Goal: Information Seeking & Learning: Learn about a topic

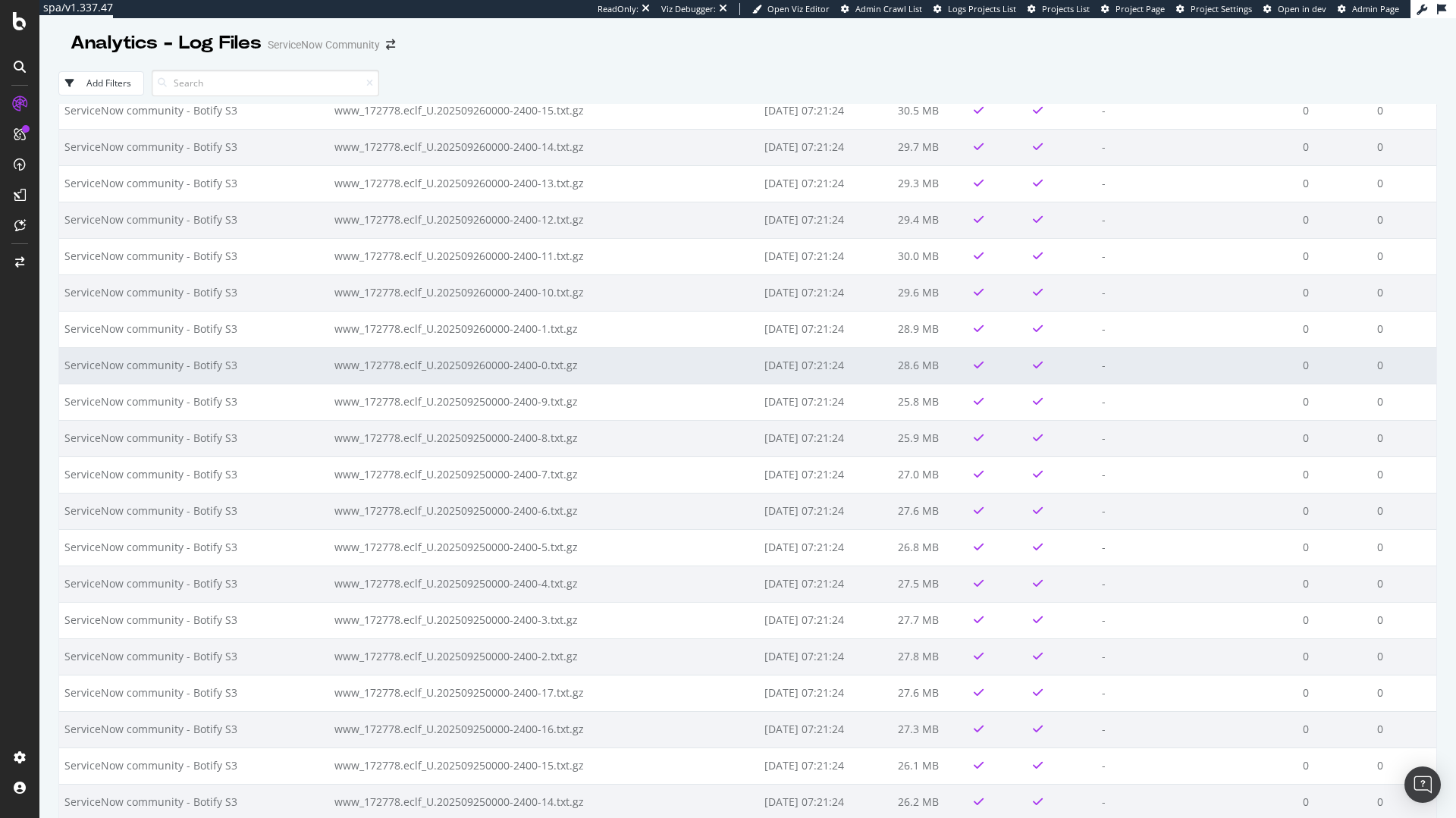
scroll to position [1614, 0]
click at [801, 376] on td "2025-09-28 07:21:24" at bounding box center [825, 368] width 132 height 36
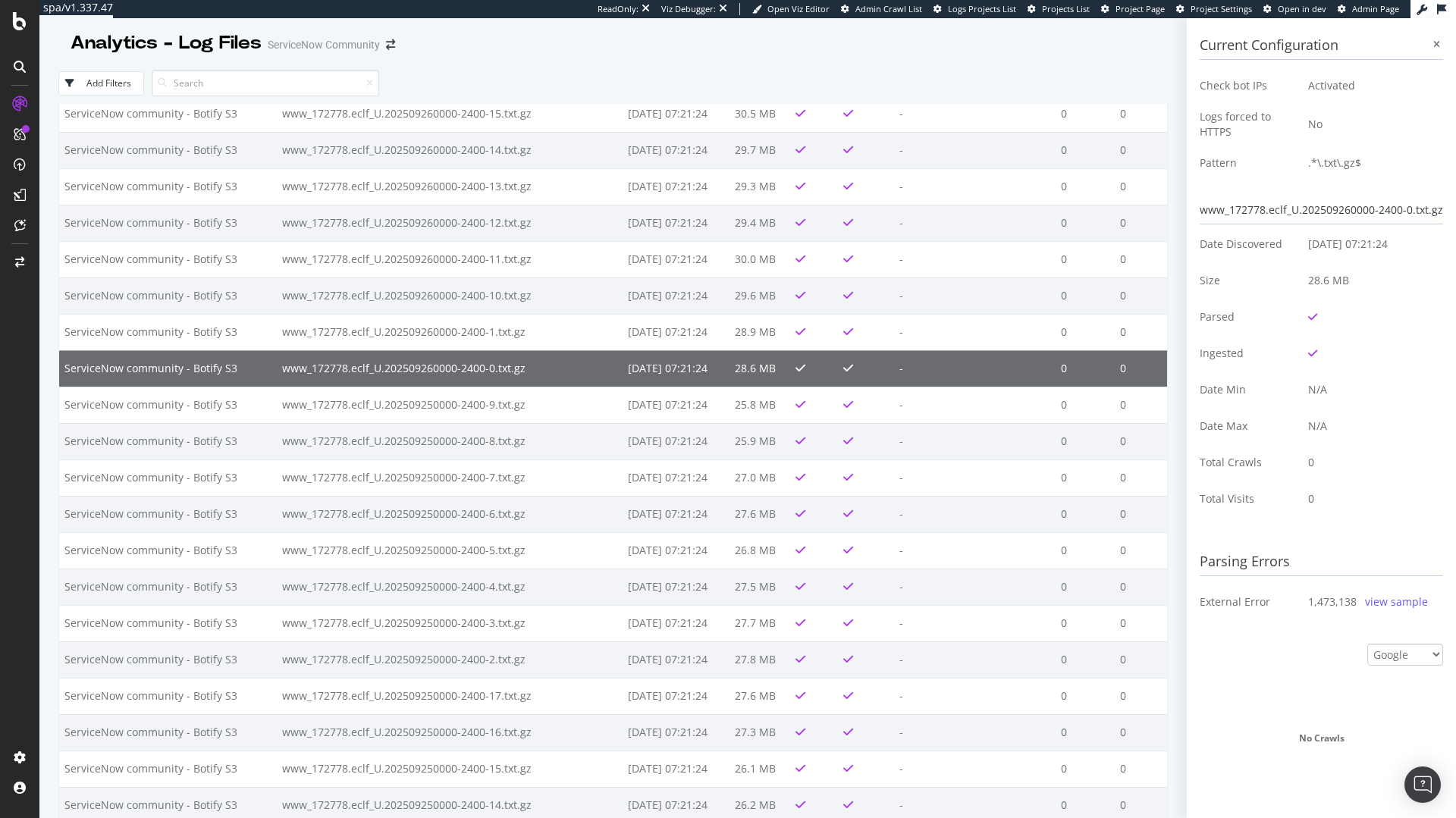
click at [1368, 597] on div "view sample" at bounding box center [1397, 602] width 63 height 15
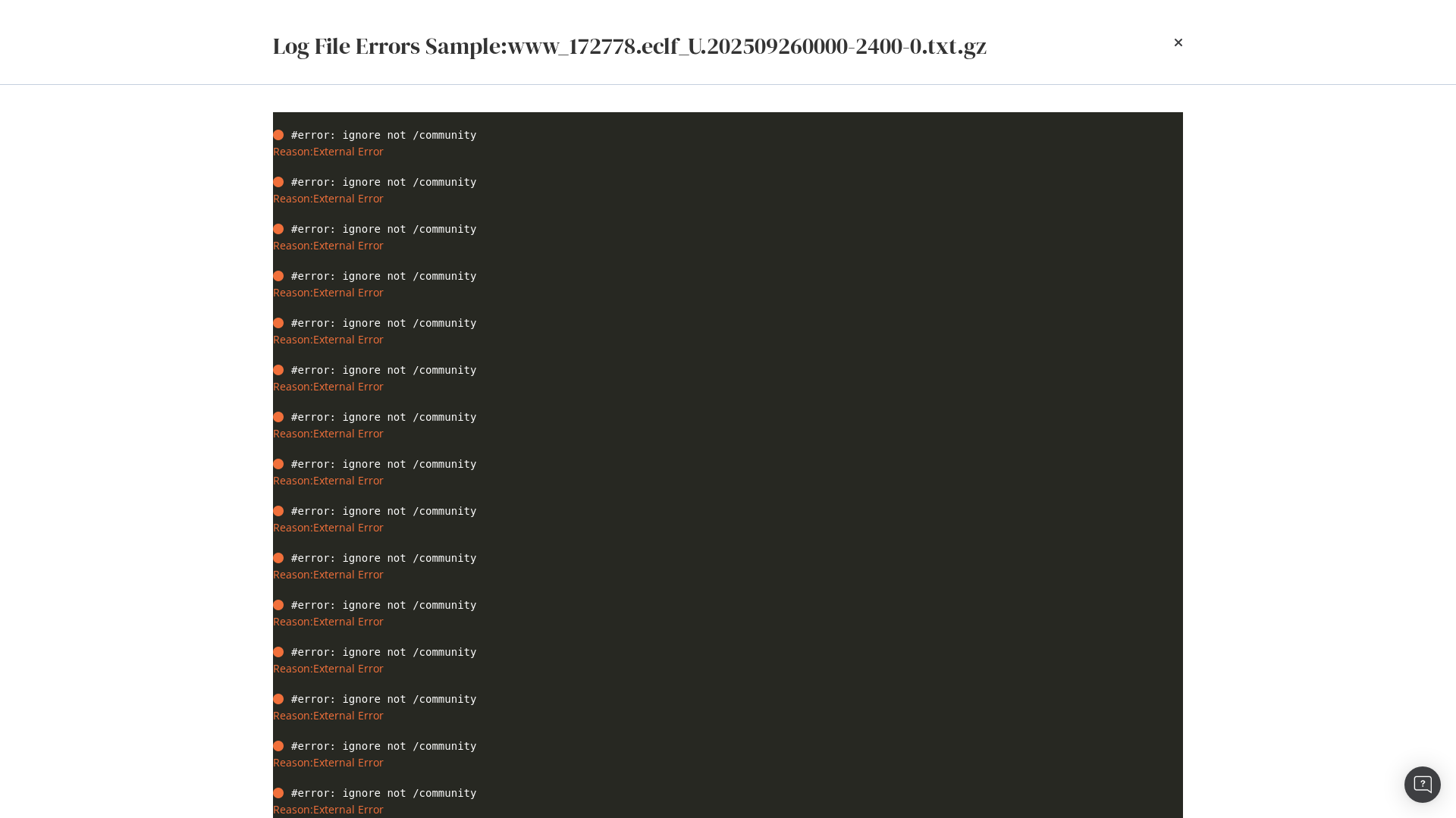
scroll to position [0, 0]
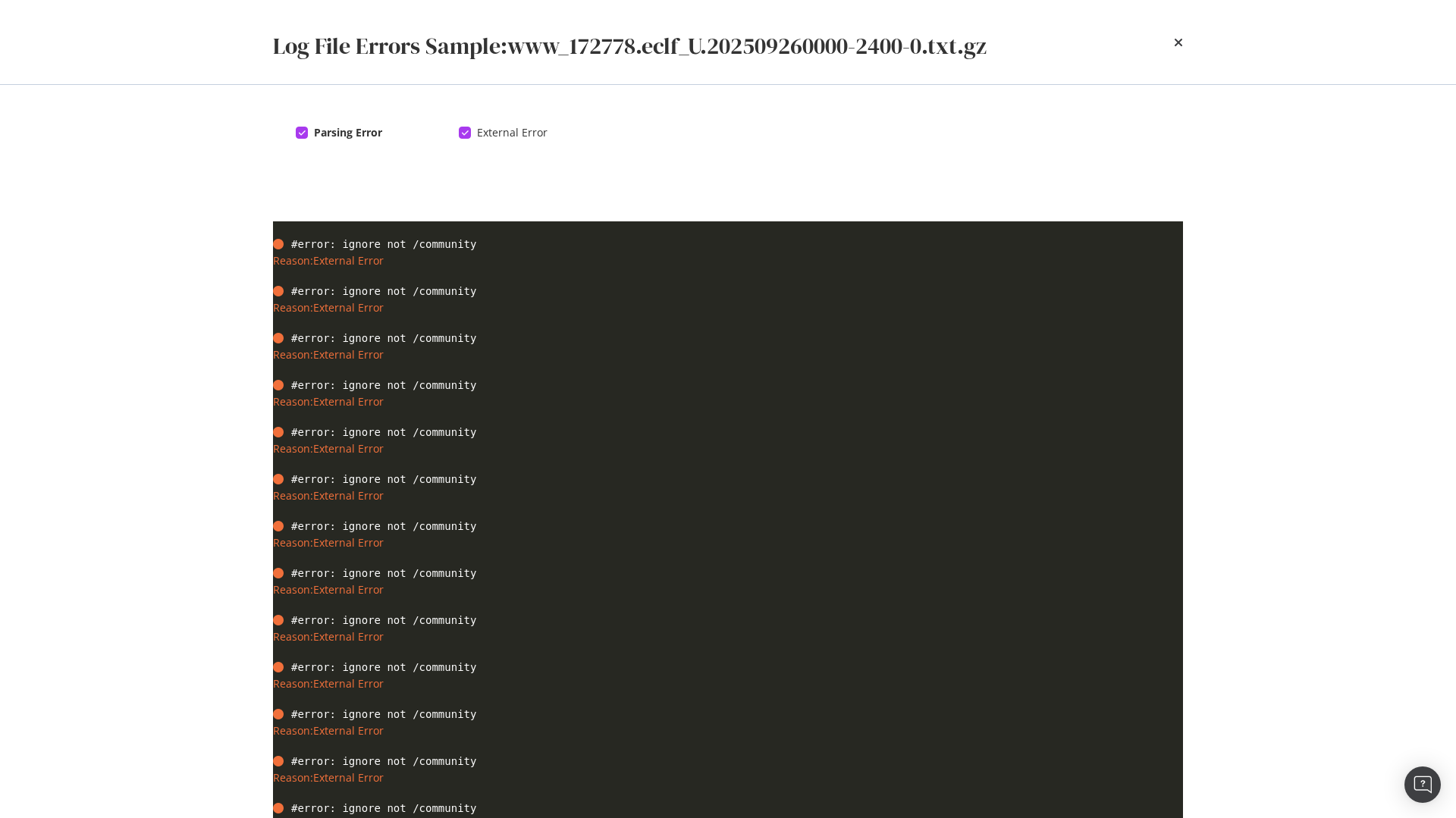
click at [1187, 37] on div "Log File Errors Sample: www_172778.eclf_U.202509260000-2400-0.txt.gz" at bounding box center [728, 42] width 970 height 84
click at [1177, 46] on icon "times" at bounding box center [1178, 42] width 9 height 12
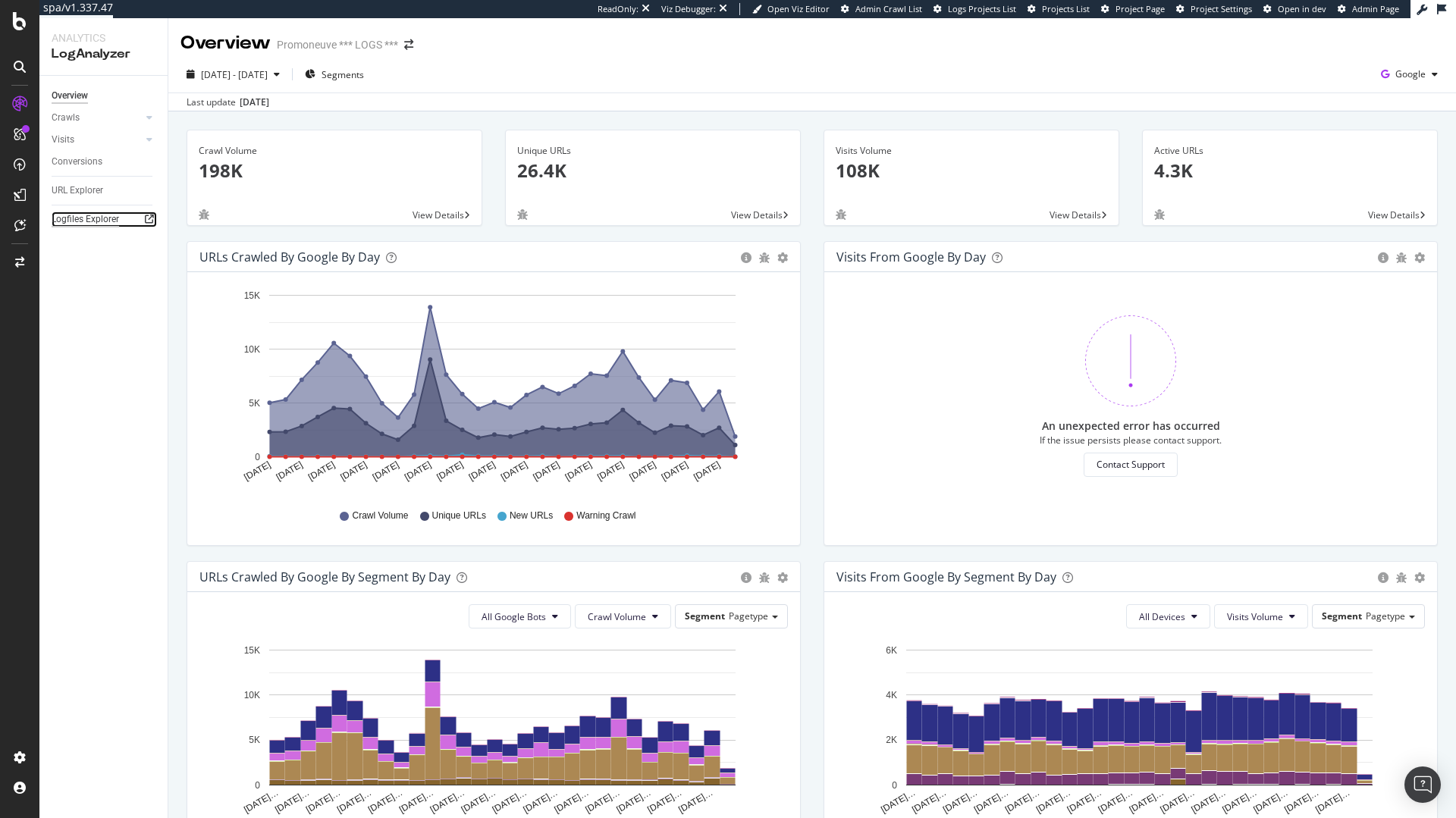
click at [117, 222] on div "Logfiles Explorer" at bounding box center [85, 219] width 68 height 16
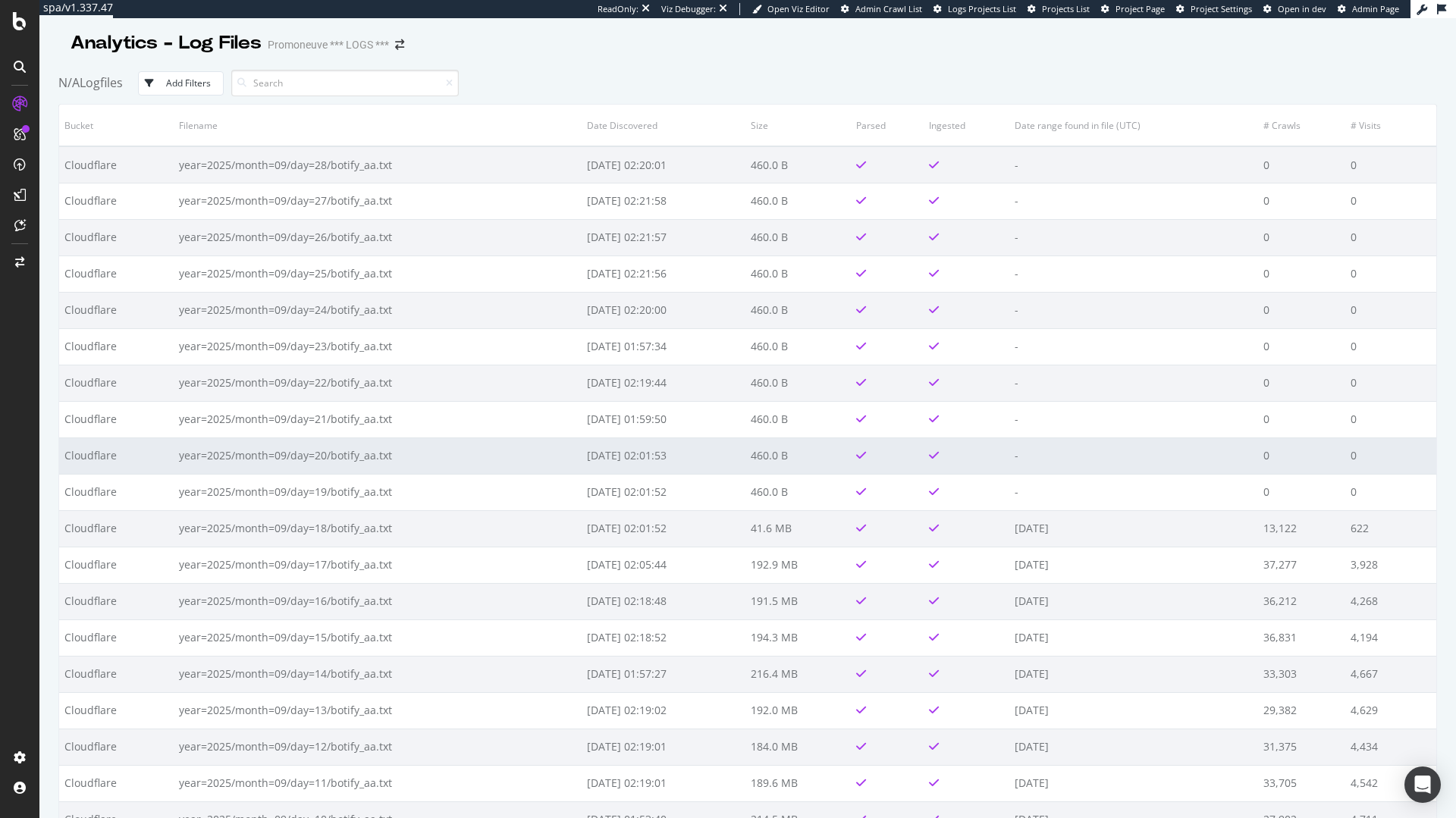
click at [557, 467] on td "year=2025/month=09/day=20/botify_aa.txt" at bounding box center [377, 455] width 407 height 36
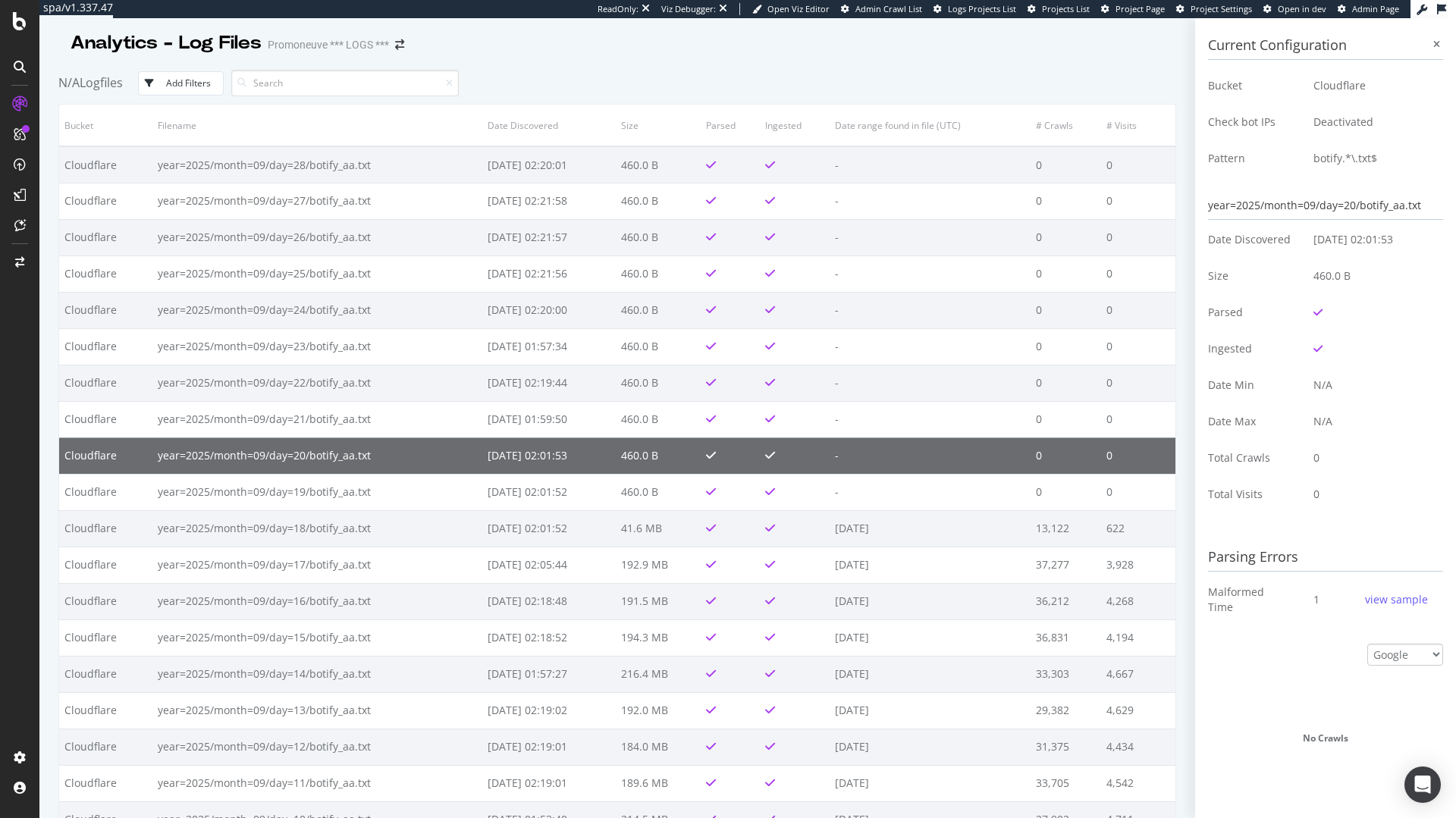
click at [1365, 599] on div "view sample" at bounding box center [1397, 599] width 63 height 15
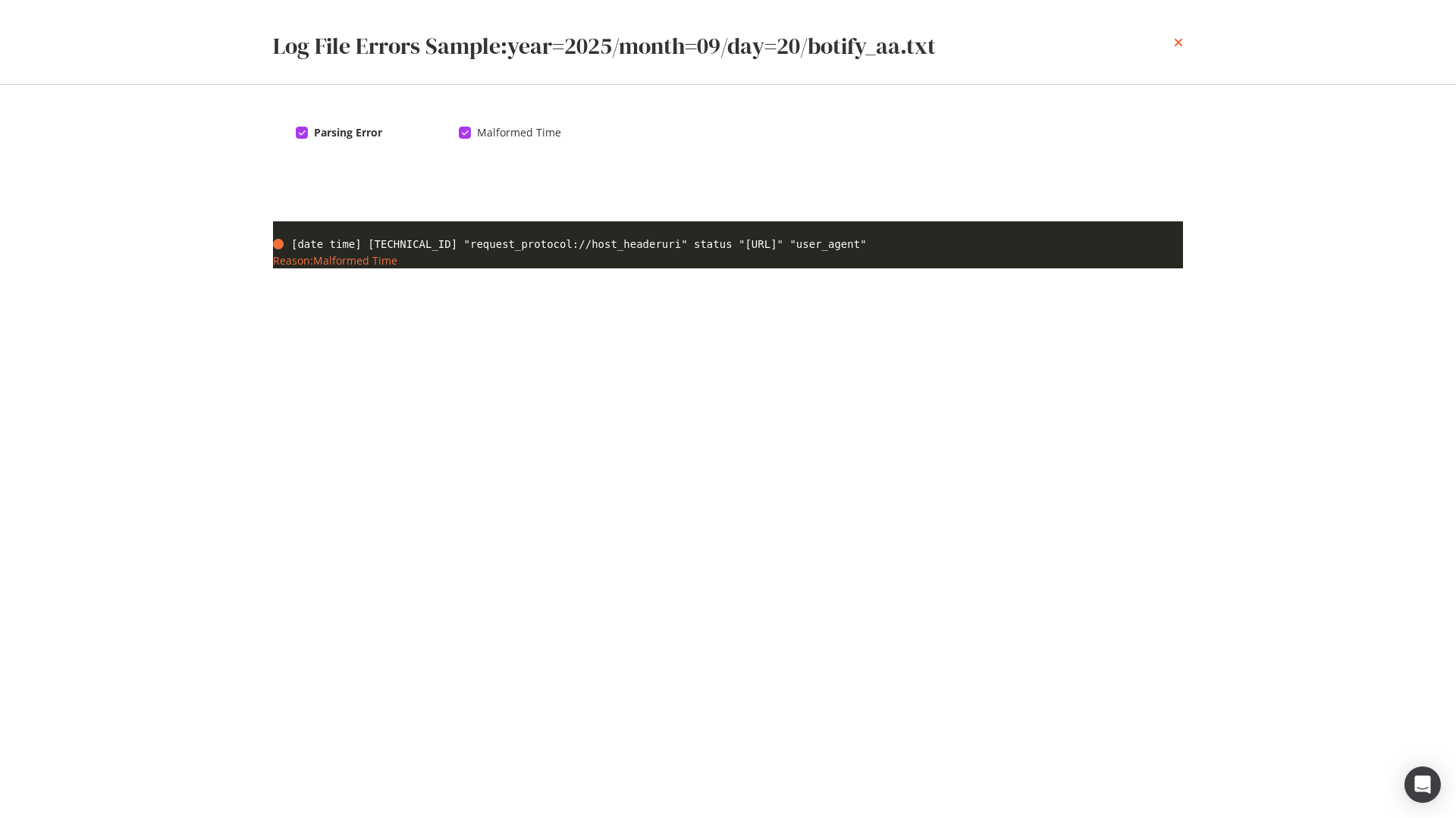
click at [1181, 41] on icon "times" at bounding box center [1178, 42] width 9 height 12
